Goal: Book appointment/travel/reservation

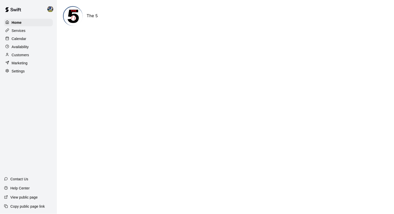
click at [17, 39] on p "Calendar" at bounding box center [19, 38] width 15 height 5
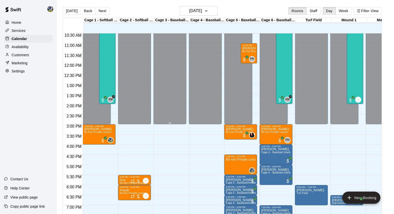
scroll to position [217, 0]
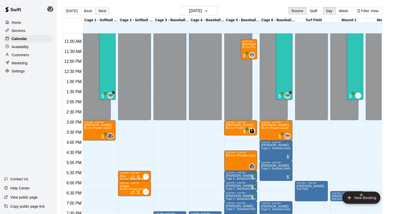
click at [102, 13] on button "Next" at bounding box center [102, 11] width 14 height 8
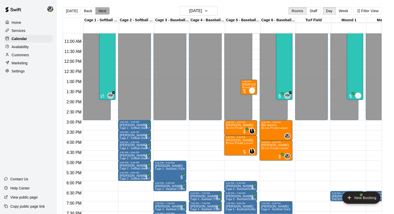
click at [102, 11] on button "Next" at bounding box center [102, 11] width 14 height 8
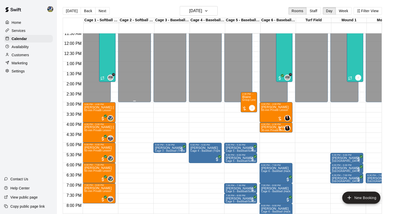
scroll to position [240, 0]
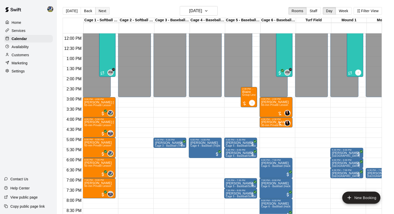
click at [103, 10] on button "Next" at bounding box center [102, 11] width 14 height 8
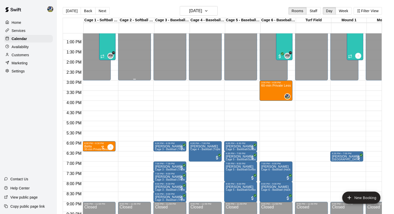
scroll to position [259, 0]
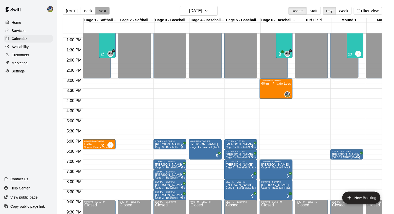
click at [106, 10] on button "Next" at bounding box center [102, 11] width 14 height 8
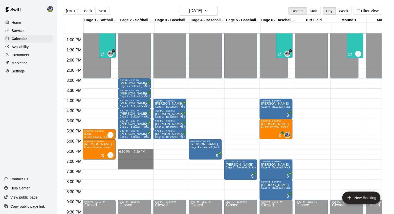
drag, startPoint x: 144, startPoint y: 150, endPoint x: 143, endPoint y: 166, distance: 15.4
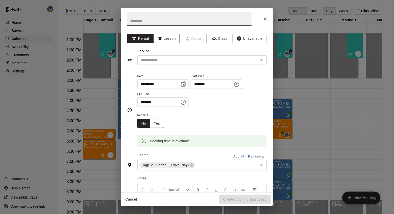
click at [174, 36] on button "Lesson" at bounding box center [167, 38] width 27 height 9
click at [176, 21] on input "text" at bounding box center [189, 18] width 124 height 13
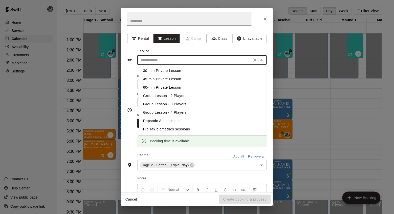
click at [173, 62] on input "text" at bounding box center [195, 60] width 112 height 6
click at [162, 85] on li "60-min Private Lesson" at bounding box center [203, 87] width 128 height 8
type input "**********"
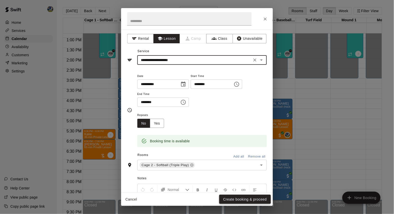
click at [228, 196] on button "Create booking & proceed" at bounding box center [245, 199] width 52 height 9
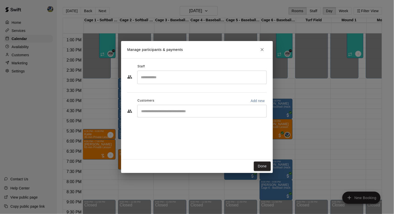
click at [193, 79] on input "Search staff" at bounding box center [202, 77] width 125 height 9
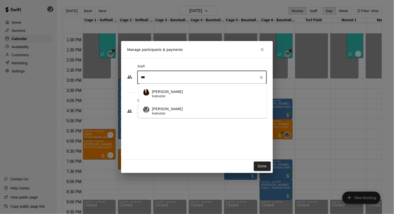
click at [196, 112] on div "[PERSON_NAME] Instructor" at bounding box center [207, 111] width 111 height 10
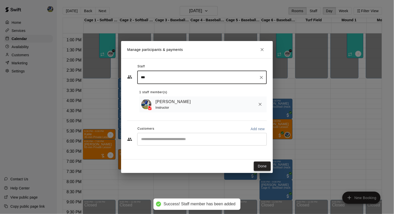
type input "***"
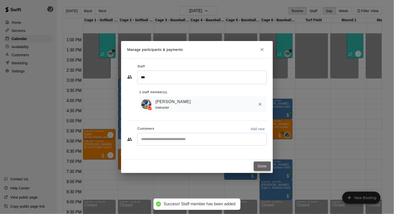
click at [259, 164] on button "Done" at bounding box center [262, 165] width 17 height 9
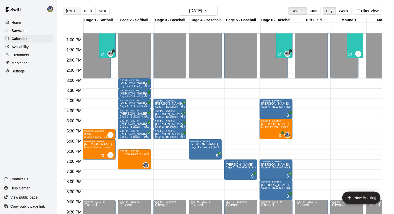
click at [74, 11] on button "[DATE]" at bounding box center [72, 11] width 18 height 8
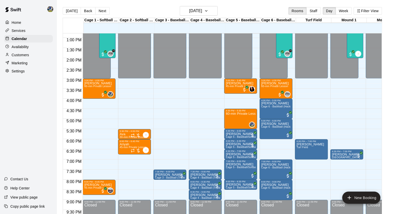
click at [20, 46] on p "Availability" at bounding box center [20, 46] width 17 height 5
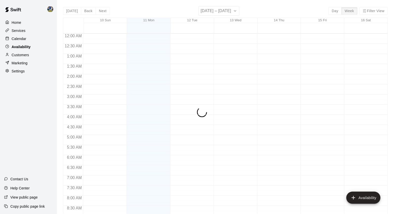
scroll to position [180, 0]
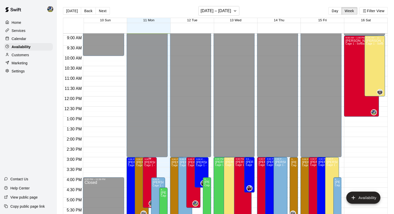
click at [146, 166] on span "Cage 1 - Softball (Hack Attack), Cage 2 - Softball (Triple Play), Cage 3 - Base…" at bounding box center [268, 165] width 249 height 3
click at [149, 179] on button "delete" at bounding box center [150, 182] width 10 height 10
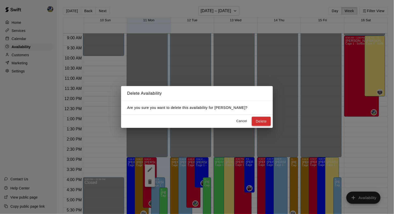
click at [264, 121] on button "Delete" at bounding box center [261, 121] width 19 height 9
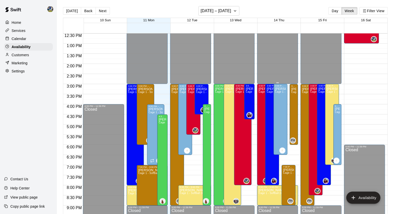
scroll to position [255, 0]
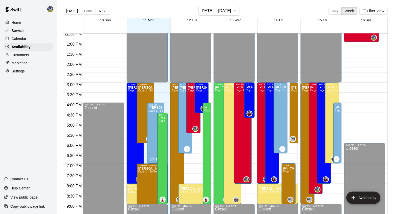
click at [37, 35] on div "Calendar" at bounding box center [28, 39] width 49 height 8
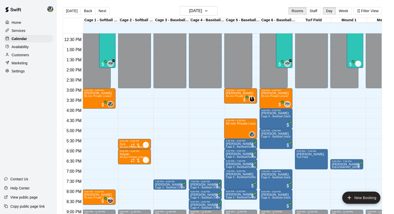
scroll to position [251, 0]
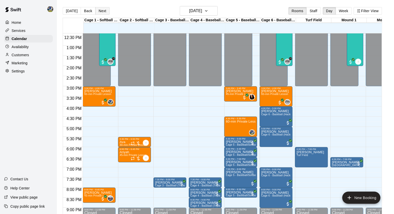
click at [102, 10] on button "Next" at bounding box center [102, 11] width 14 height 8
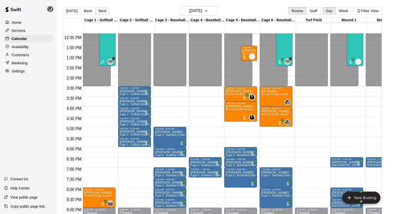
click at [102, 11] on button "Next" at bounding box center [102, 11] width 14 height 8
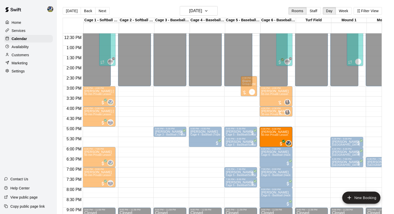
drag, startPoint x: 96, startPoint y: 136, endPoint x: 276, endPoint y: 137, distance: 180.1
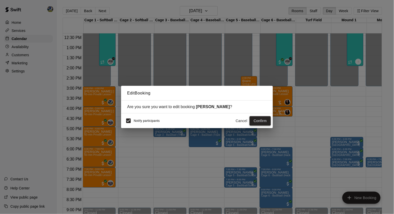
click at [265, 125] on button "Confirm" at bounding box center [260, 120] width 21 height 9
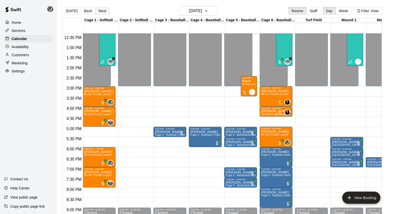
click at [103, 11] on button "Next" at bounding box center [102, 11] width 14 height 8
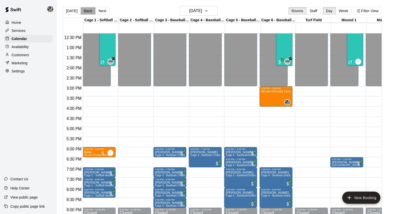
click at [93, 13] on button "Back" at bounding box center [88, 11] width 15 height 8
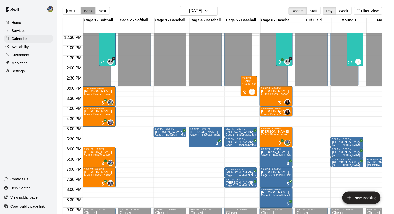
click at [88, 12] on button "Back" at bounding box center [88, 11] width 15 height 8
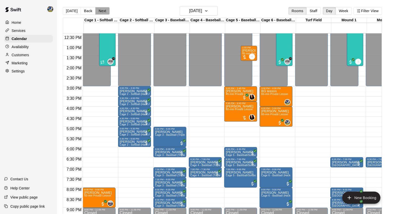
click at [95, 9] on button "Next" at bounding box center [102, 11] width 14 height 8
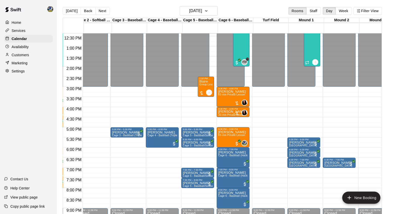
scroll to position [250, 43]
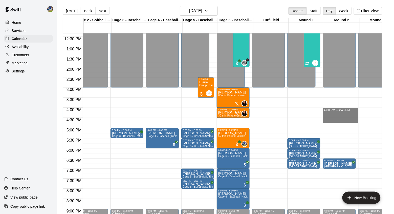
drag, startPoint x: 344, startPoint y: 110, endPoint x: 343, endPoint y: 120, distance: 10.1
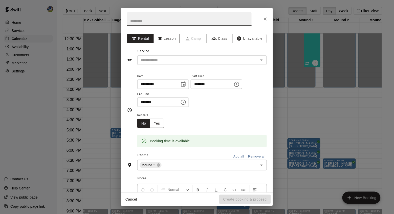
click at [165, 41] on button "Lesson" at bounding box center [167, 38] width 27 height 9
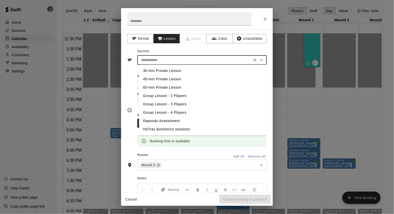
click at [167, 57] on input "text" at bounding box center [195, 60] width 112 height 6
click at [161, 78] on li "45-min Private Lesson" at bounding box center [203, 79] width 128 height 8
type input "**********"
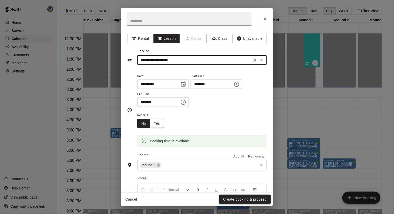
click at [245, 198] on button "Create booking & proceed" at bounding box center [245, 199] width 52 height 9
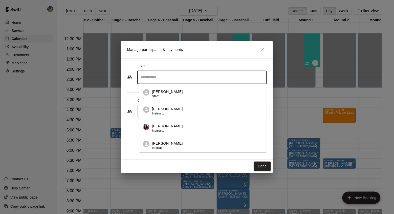
click at [182, 75] on input "Search staff" at bounding box center [202, 77] width 125 height 9
click at [164, 116] on div "[PERSON_NAME] Instructor" at bounding box center [167, 111] width 31 height 10
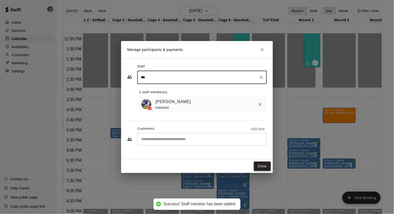
type input "***"
click at [263, 165] on button "Done" at bounding box center [262, 165] width 17 height 9
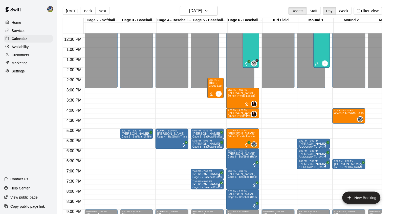
scroll to position [249, 40]
